Goal: Information Seeking & Learning: Learn about a topic

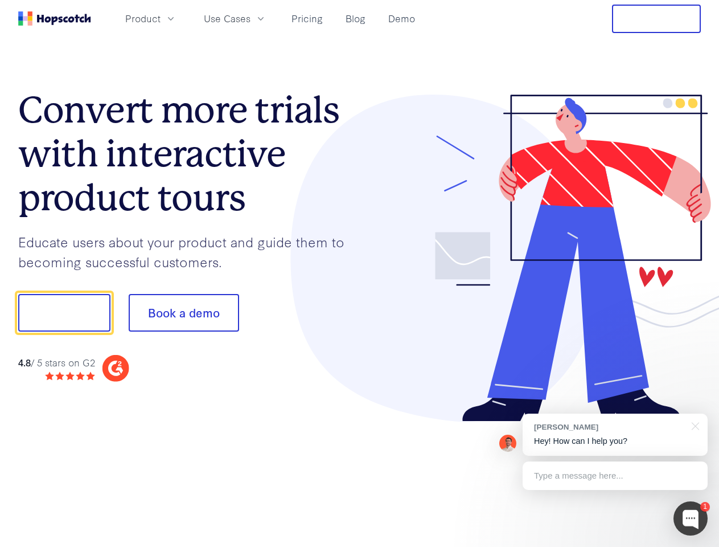
click at [360, 273] on div at bounding box center [531, 259] width 342 height 328
click at [161, 18] on span "Product" at bounding box center [142, 18] width 35 height 14
click at [251, 18] on span "Use Cases" at bounding box center [227, 18] width 47 height 14
click at [657, 19] on button "Free Trial" at bounding box center [656, 19] width 89 height 28
click at [64, 313] on button "Show me!" at bounding box center [64, 313] width 92 height 38
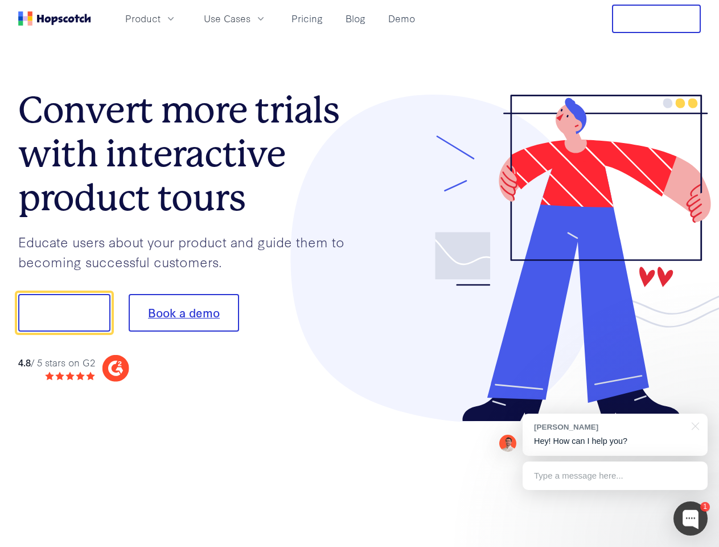
click at [183, 313] on button "Book a demo" at bounding box center [184, 313] width 111 height 38
click at [691, 518] on div at bounding box center [691, 518] width 34 height 34
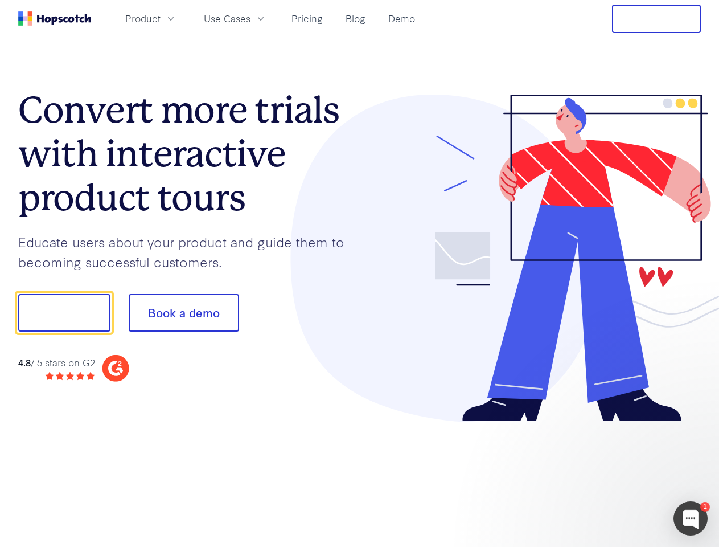
click at [615, 435] on div at bounding box center [601, 387] width 214 height 227
click at [694, 425] on div at bounding box center [601, 387] width 214 height 227
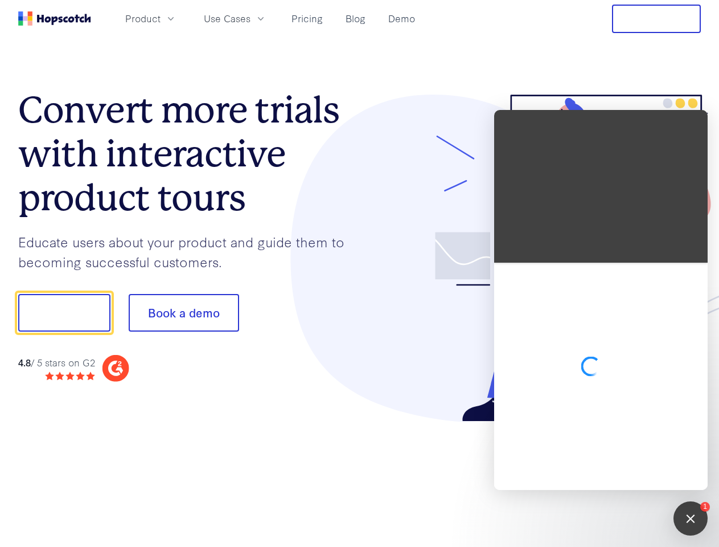
click at [615, 476] on div at bounding box center [601, 376] width 214 height 227
